Goal: Task Accomplishment & Management: Use online tool/utility

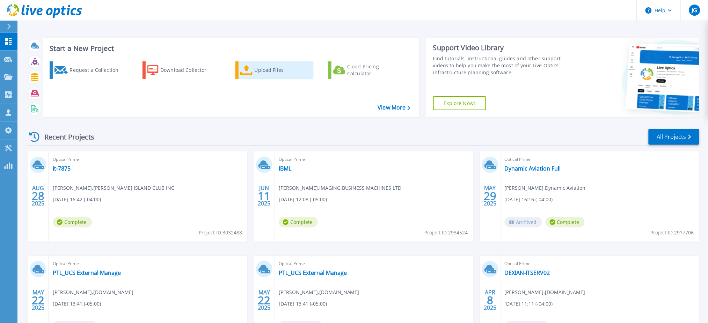
click at [271, 69] on div "Upload Files" at bounding box center [283, 70] width 56 height 14
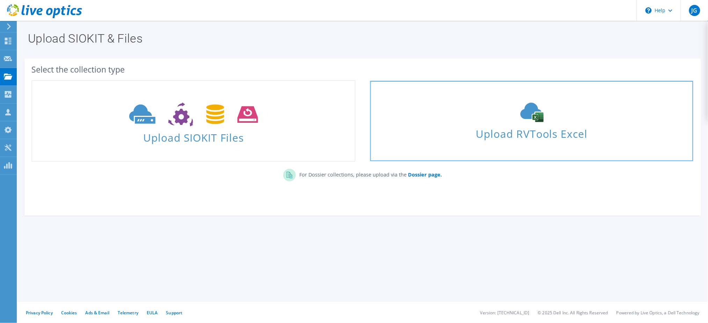
click at [505, 132] on span "Upload RVTools Excel" at bounding box center [531, 132] width 323 height 15
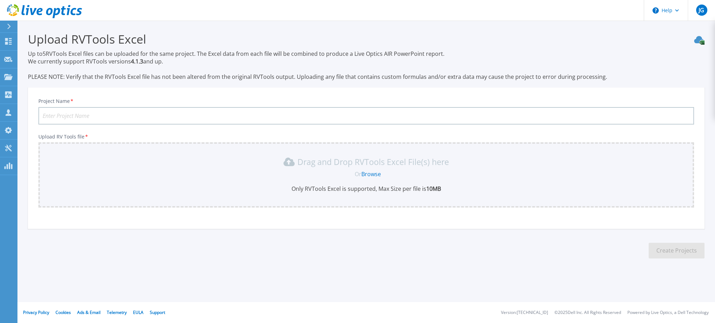
click at [211, 118] on input "Project Name *" at bounding box center [366, 115] width 656 height 17
type input "Atlantic Bay"
click at [371, 174] on link "Browse" at bounding box center [372, 174] width 20 height 8
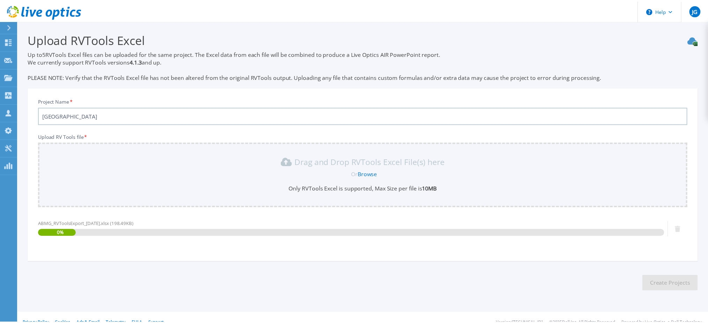
scroll to position [9, 0]
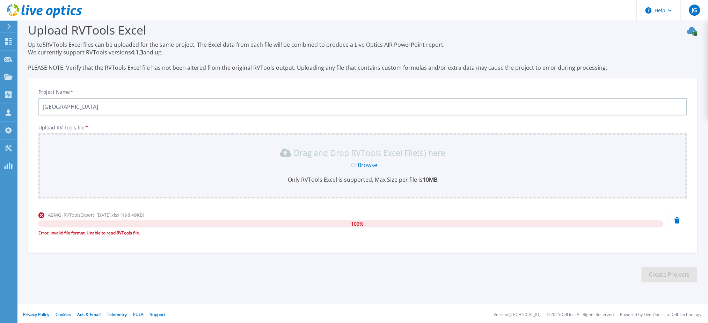
click at [677, 218] on icon at bounding box center [678, 221] width 6 height 6
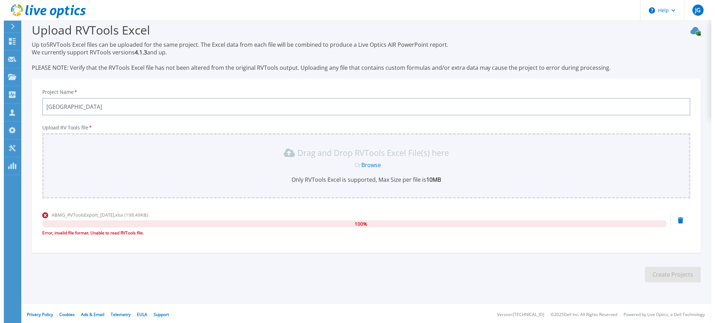
scroll to position [0, 0]
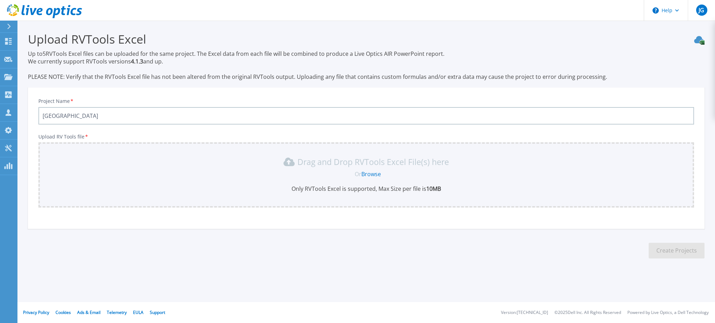
click at [370, 173] on link "Browse" at bounding box center [372, 174] width 20 height 8
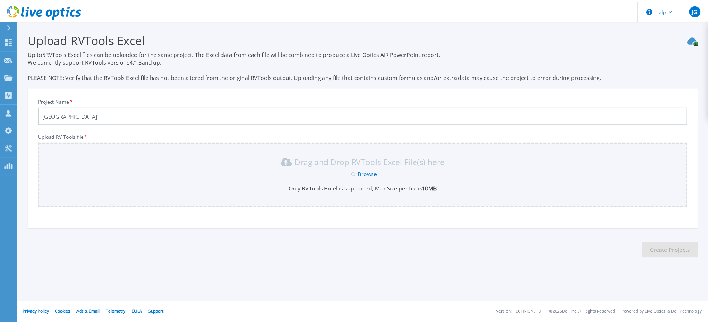
scroll to position [9, 0]
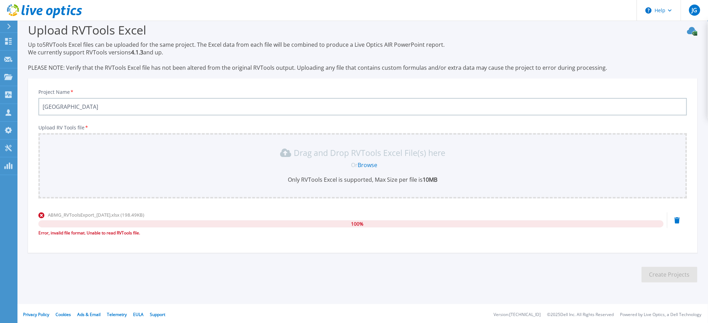
click at [475, 245] on div "Project Name * Atlantic Bay Upload RV Tools file * Drag and Drop RVTools Excel …" at bounding box center [363, 168] width 670 height 170
click at [678, 218] on icon at bounding box center [678, 221] width 6 height 6
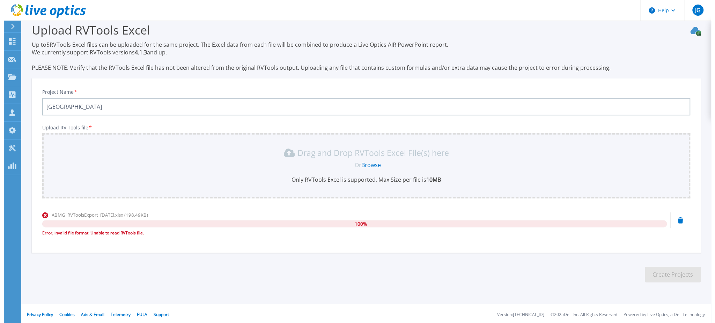
scroll to position [0, 0]
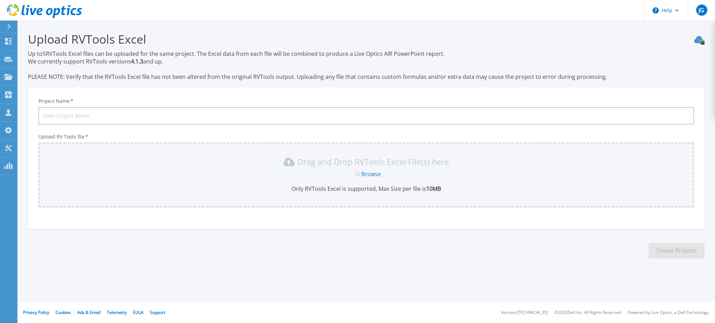
click at [368, 173] on link "Browse" at bounding box center [372, 174] width 20 height 8
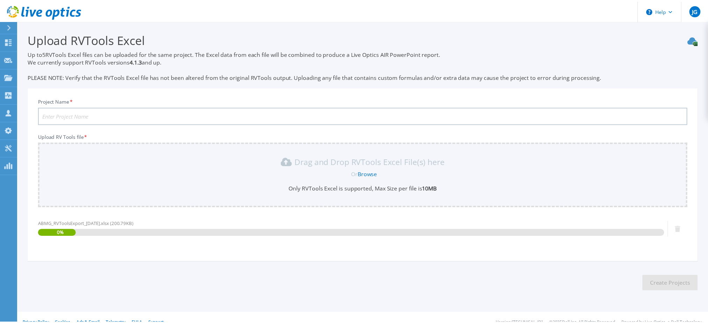
scroll to position [9, 0]
